Goal: Transaction & Acquisition: Book appointment/travel/reservation

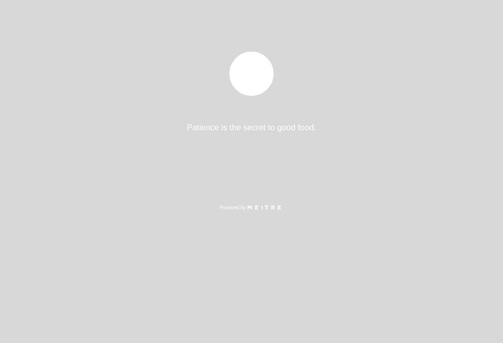
select select "es"
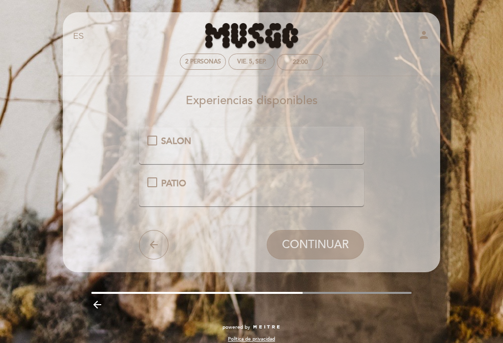
click at [153, 142] on div "SALON" at bounding box center [251, 141] width 209 height 13
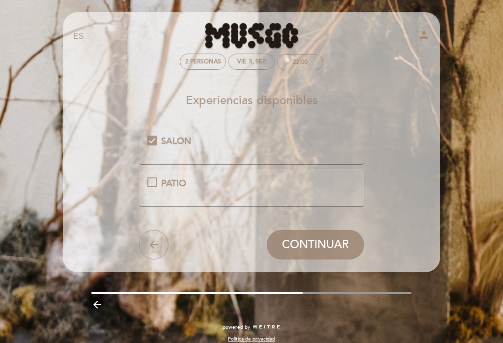
click at [324, 247] on span "CONTINUAR" at bounding box center [315, 245] width 67 height 14
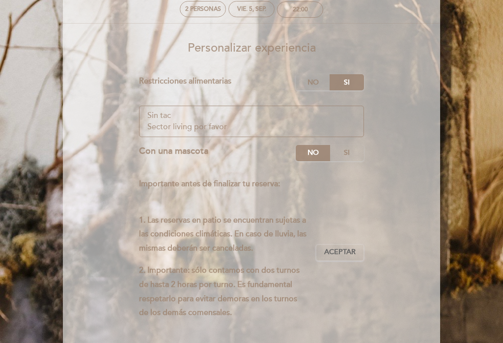
scroll to position [84, 0]
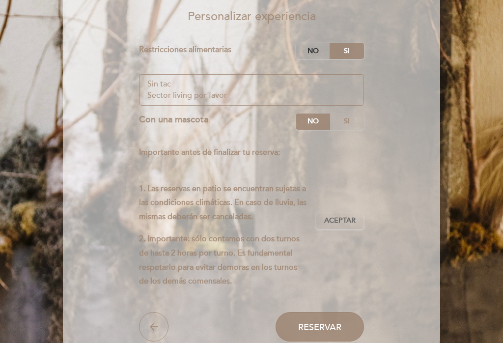
click at [316, 52] on label "No" at bounding box center [313, 51] width 34 height 16
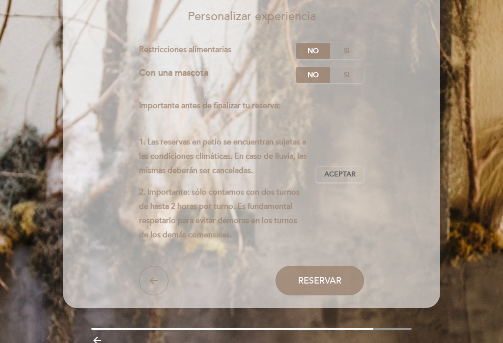
click at [323, 286] on span "Reservar" at bounding box center [319, 280] width 43 height 11
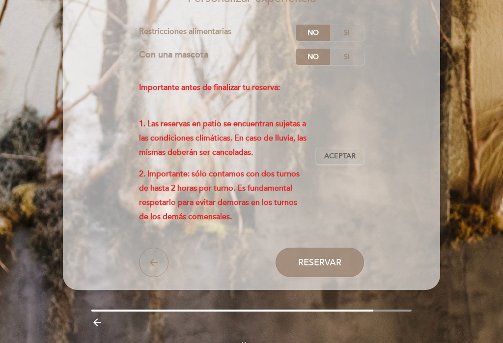
scroll to position [105, 0]
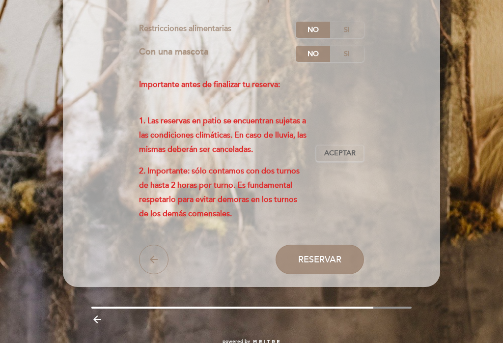
click at [103, 325] on icon "arrow_backward" at bounding box center [97, 319] width 12 height 12
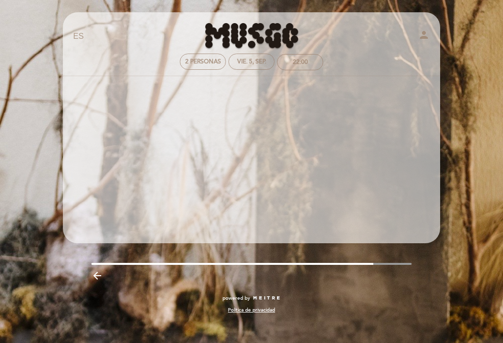
scroll to position [0, 0]
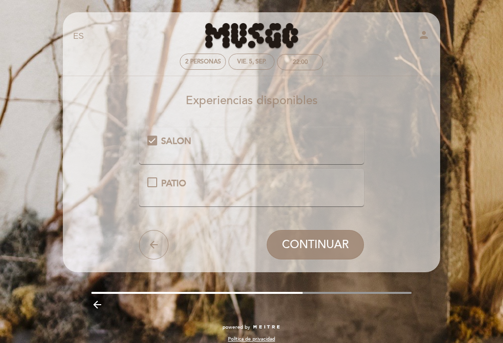
click at [323, 249] on span "CONTINUAR" at bounding box center [315, 245] width 67 height 14
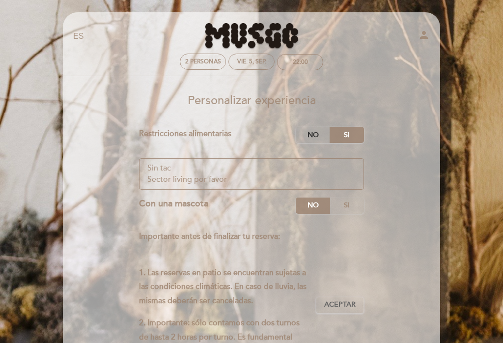
click at [312, 135] on label "No" at bounding box center [313, 135] width 34 height 16
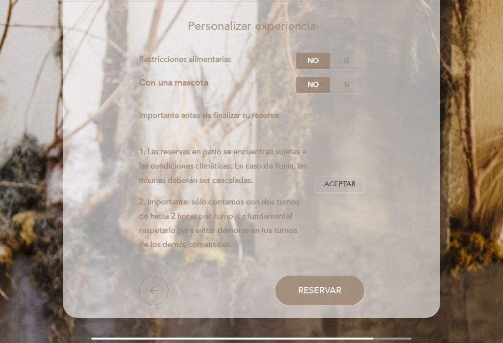
scroll to position [80, 0]
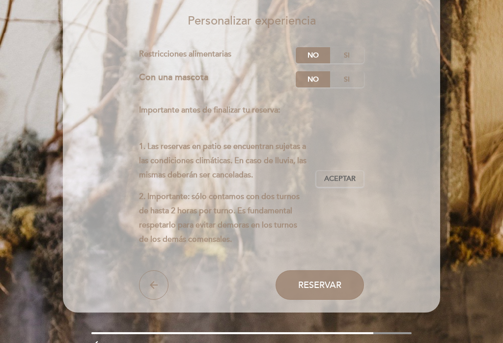
click at [323, 290] on span "Reservar" at bounding box center [319, 285] width 43 height 11
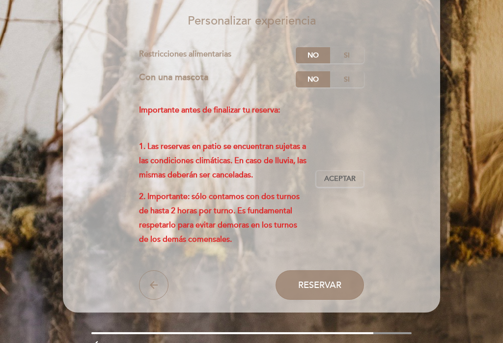
click at [327, 290] on span "Reservar" at bounding box center [319, 285] width 43 height 11
click at [343, 184] on span "Aceptar" at bounding box center [339, 179] width 31 height 10
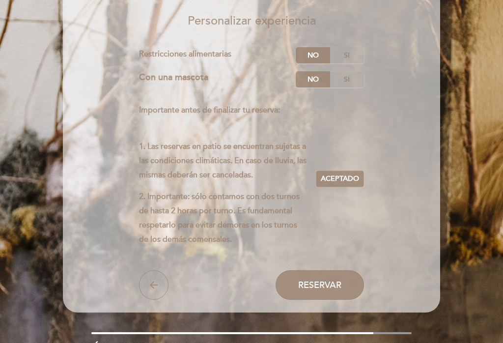
click at [328, 290] on span "Reservar" at bounding box center [319, 285] width 43 height 11
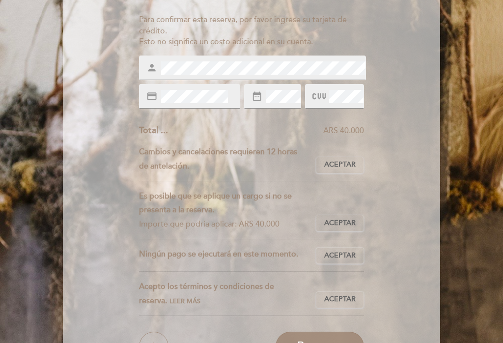
scroll to position [126, 0]
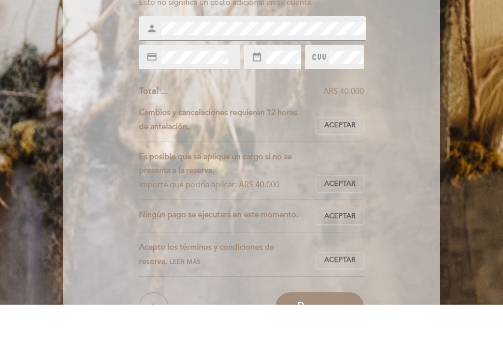
click at [341, 159] on span "Aceptar" at bounding box center [339, 164] width 31 height 10
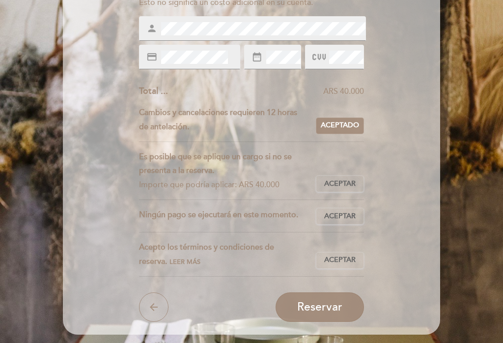
click at [330, 314] on span "Reservar" at bounding box center [319, 307] width 45 height 14
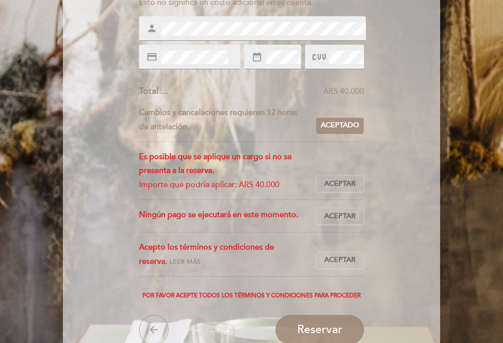
click at [339, 187] on button "Aceptar Aceptado" at bounding box center [340, 183] width 48 height 17
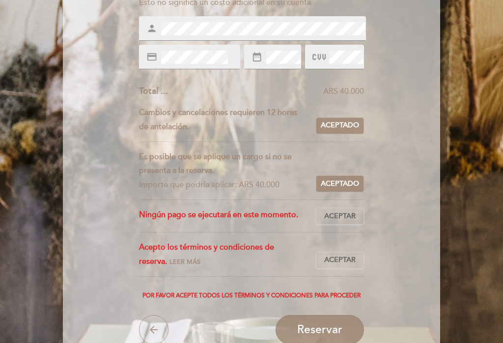
click at [341, 222] on span "Aceptar" at bounding box center [339, 216] width 31 height 10
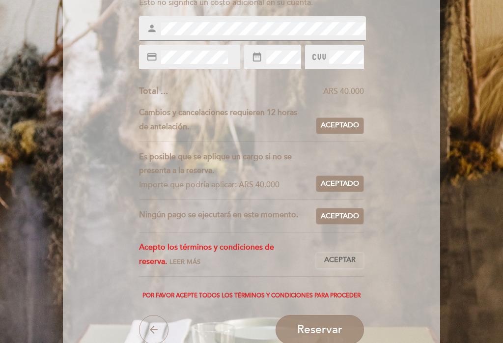
click at [342, 269] on button "Aceptar Aceptado" at bounding box center [340, 260] width 48 height 17
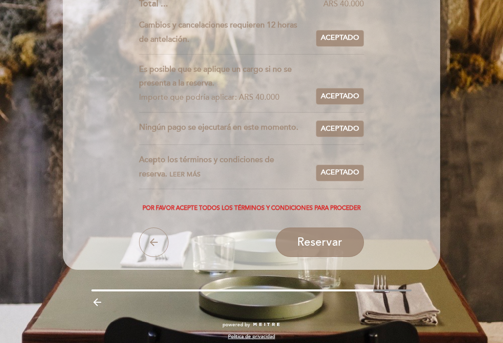
click at [329, 249] on span "Reservar" at bounding box center [319, 242] width 45 height 14
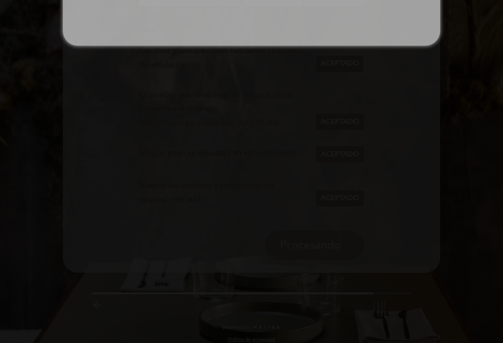
scroll to position [0, 0]
